Goal: Transaction & Acquisition: Purchase product/service

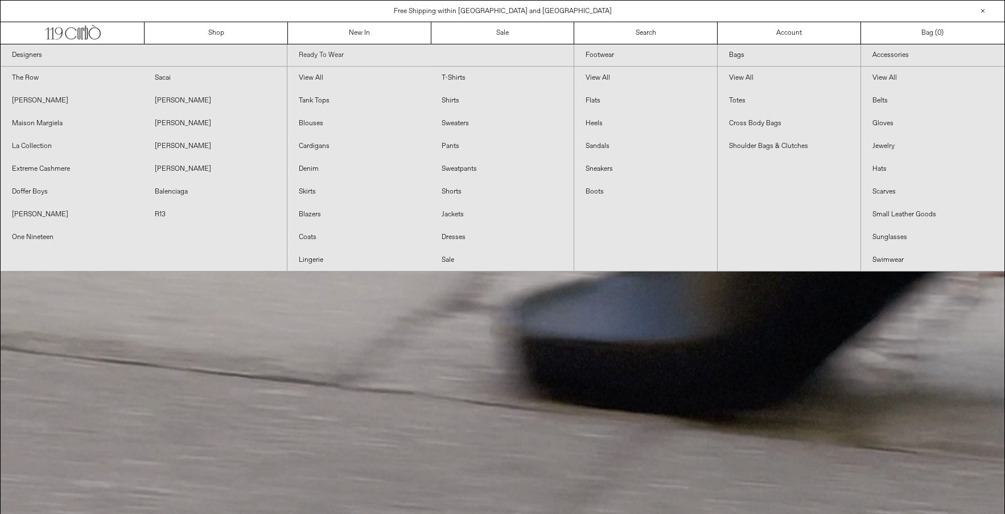
click at [320, 56] on link "Ready To Wear" at bounding box center [430, 55] width 286 height 22
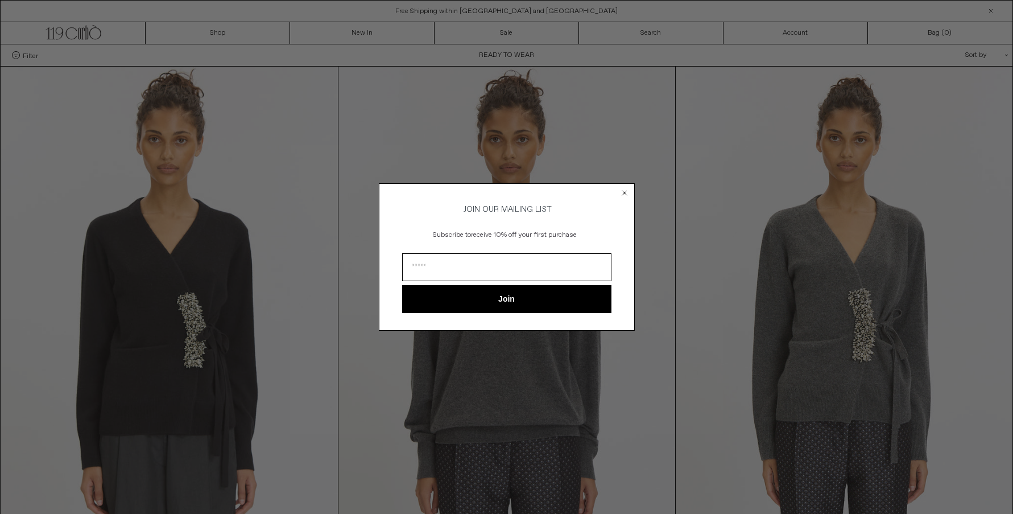
click at [911, 434] on div "Close dialog JOIN OUR MAILING LIST Subscribe to receive 10% off your first purc…" at bounding box center [506, 257] width 1013 height 514
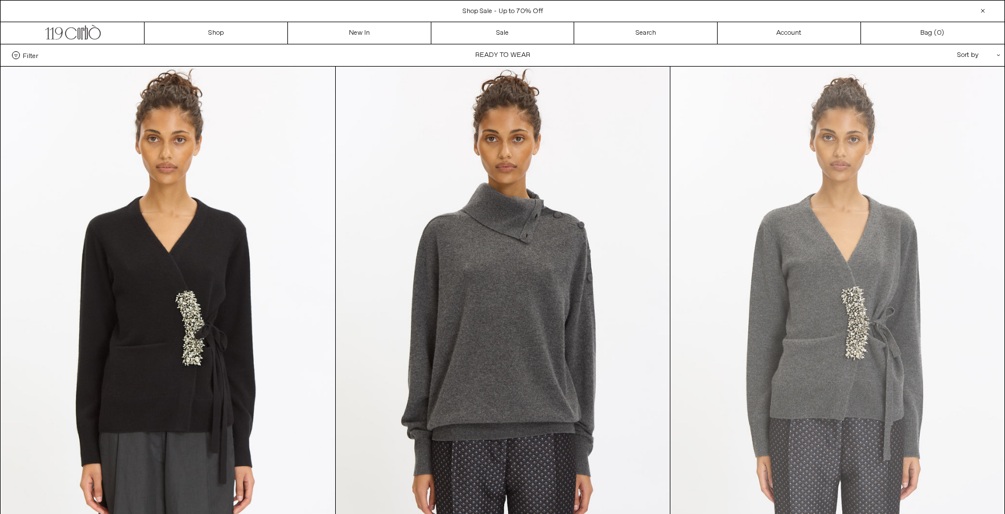
click at [906, 139] on at bounding box center [837, 317] width 334 height 501
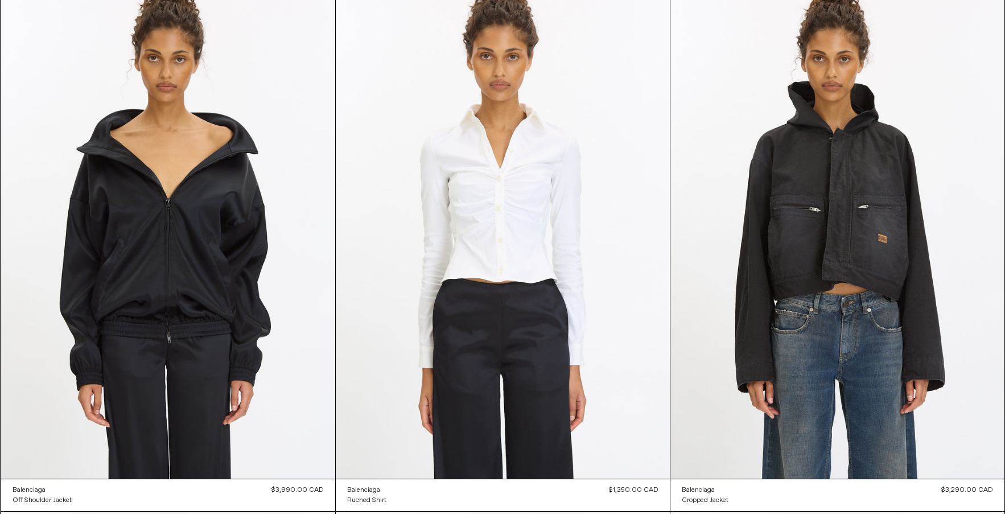
scroll to position [2270, 0]
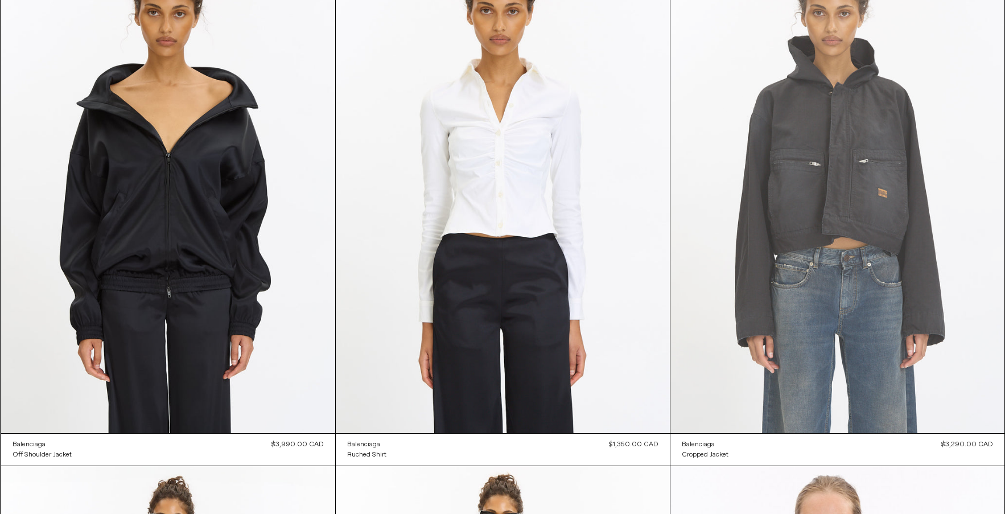
click at [828, 175] on at bounding box center [837, 182] width 334 height 501
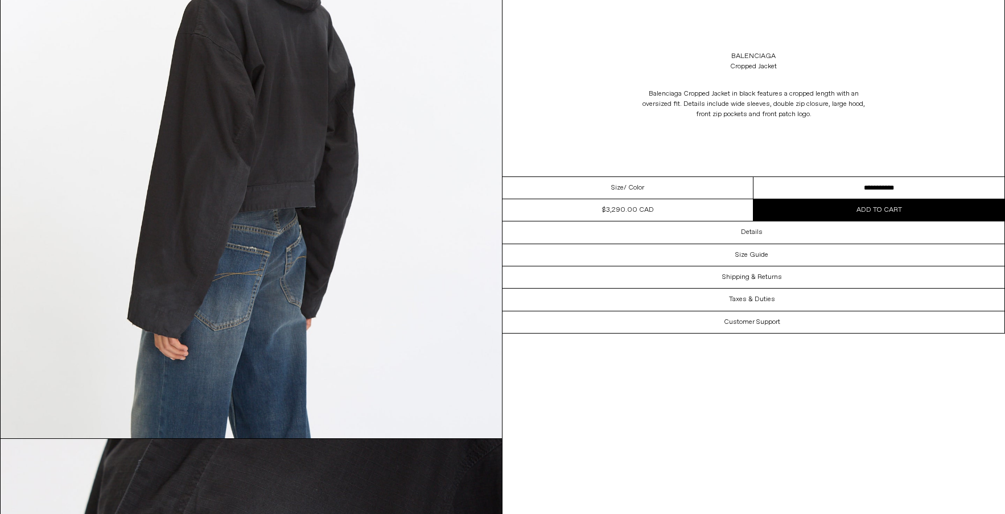
scroll to position [1499, 0]
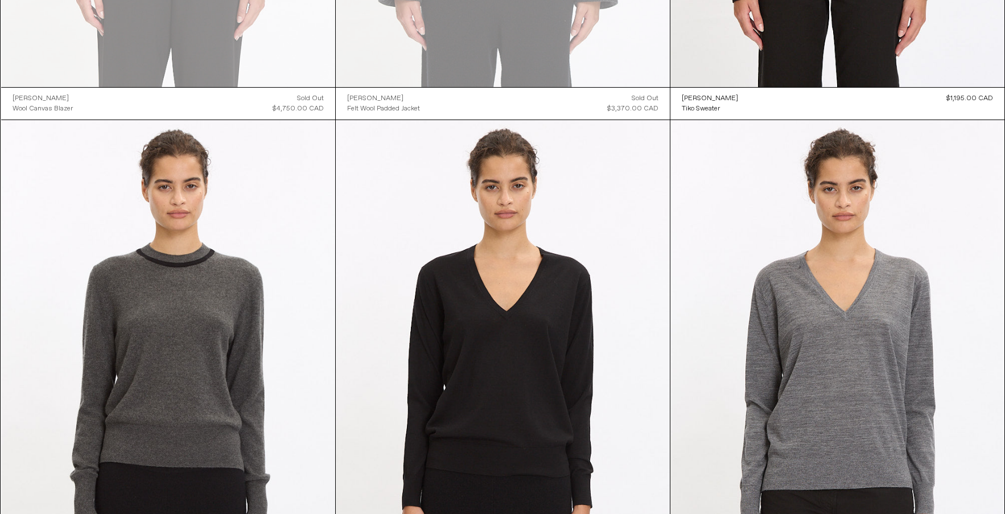
scroll to position [13512, 0]
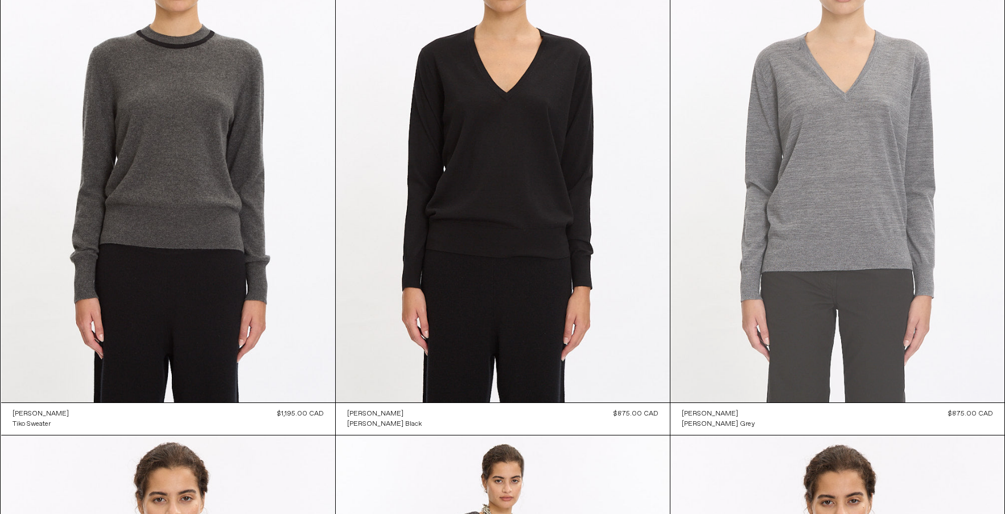
click at [976, 150] on at bounding box center [837, 152] width 334 height 501
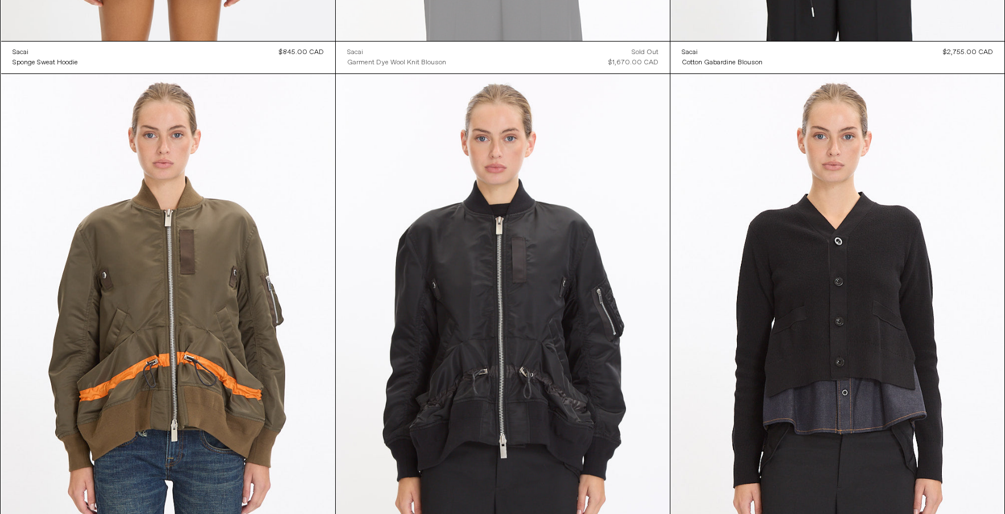
scroll to position [9206, 0]
